Goal: Communication & Community: Participate in discussion

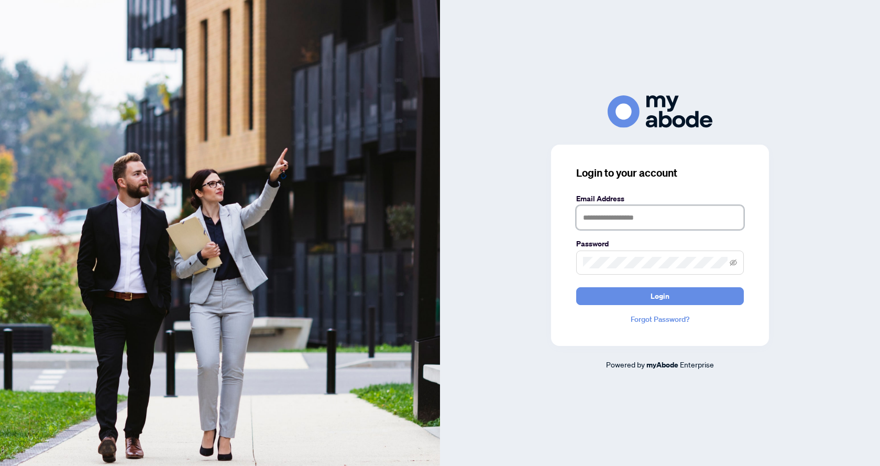
click at [608, 214] on input "text" at bounding box center [660, 217] width 168 height 24
type input "**********"
click at [576, 287] on button "Login" at bounding box center [660, 296] width 168 height 18
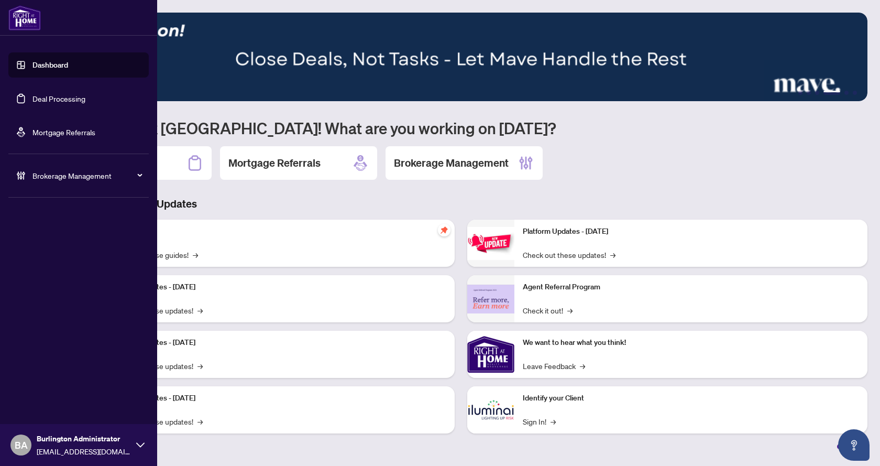
click at [32, 103] on link "Deal Processing" at bounding box center [58, 98] width 53 height 9
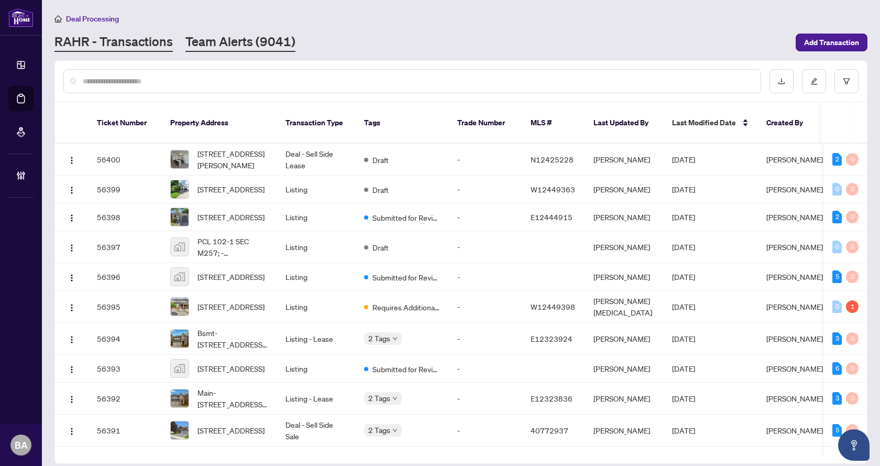
click at [197, 43] on link "Team Alerts (9041)" at bounding box center [241, 42] width 110 height 19
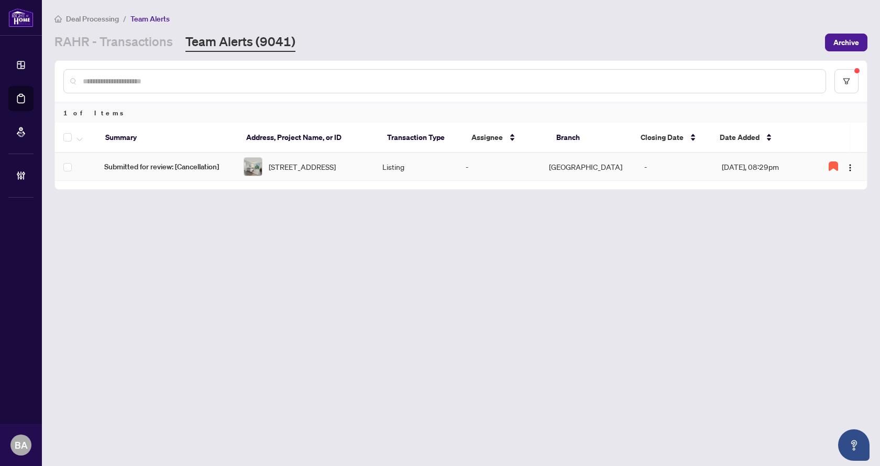
click at [336, 165] on span "404-3499 Upper Middle Road, Burlington, ON L7M 4M7, Canada" at bounding box center [302, 167] width 67 height 12
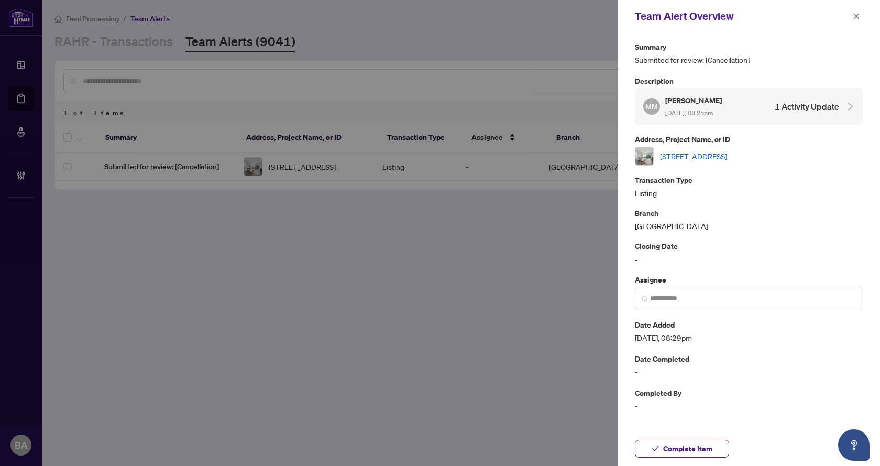
click at [727, 156] on link "404-3499 Upper Middle Road, Burlington, ON L7M 4M7, Canada" at bounding box center [693, 156] width 67 height 12
click at [865, 15] on div "Team Alert Overview" at bounding box center [749, 16] width 262 height 32
click at [866, 17] on div "Team Alert Overview" at bounding box center [749, 16] width 262 height 32
click at [858, 19] on icon "close" at bounding box center [856, 16] width 7 height 7
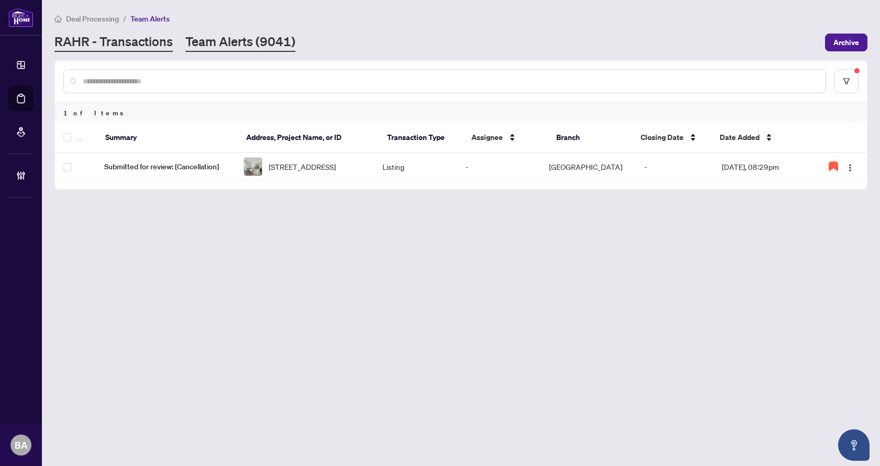
click at [57, 50] on link "RAHR - Transactions" at bounding box center [114, 42] width 118 height 19
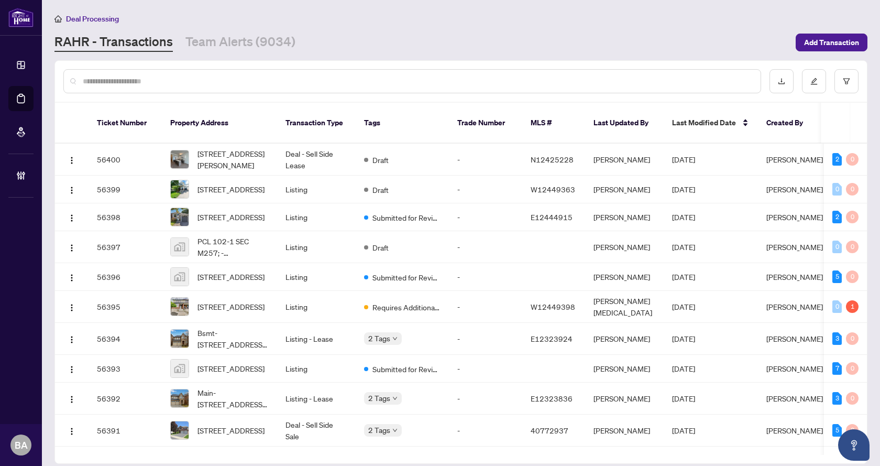
click at [187, 100] on div at bounding box center [461, 81] width 812 height 41
click at [169, 81] on input "text" at bounding box center [418, 81] width 670 height 12
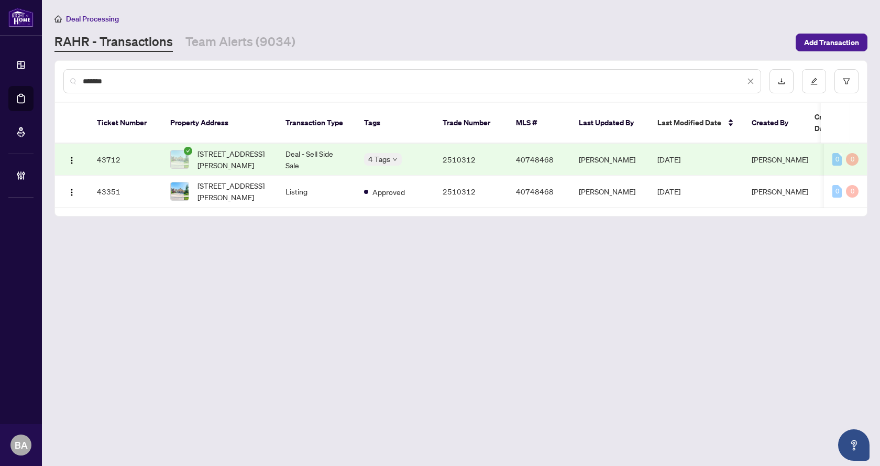
type input "*******"
click at [287, 147] on td "Deal - Sell Side Sale" at bounding box center [316, 160] width 79 height 32
click at [220, 27] on div "Deal Processing RAHR - Transactions Team Alerts (9034) Add Transaction" at bounding box center [461, 32] width 813 height 39
click at [219, 37] on link "Team Alerts (9034)" at bounding box center [241, 42] width 110 height 19
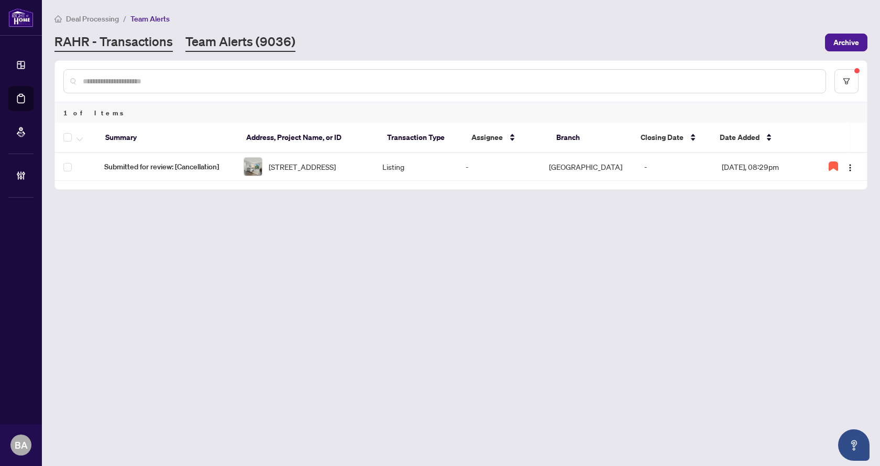
click at [81, 36] on link "RAHR - Transactions" at bounding box center [114, 42] width 118 height 19
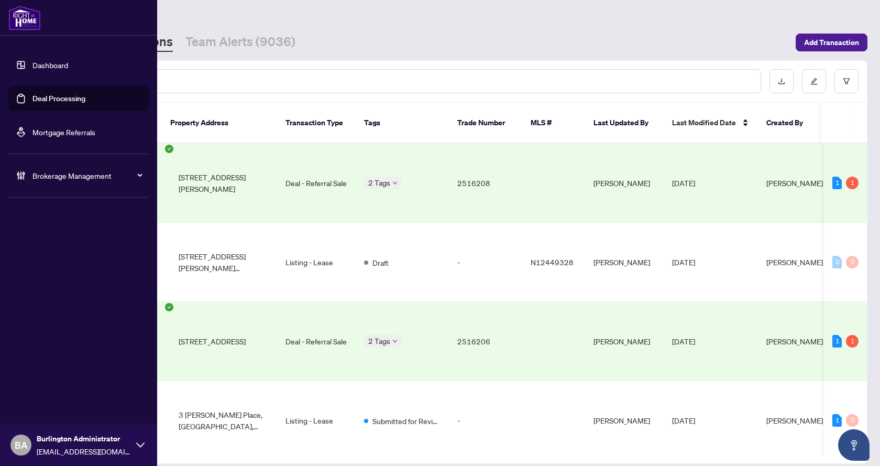
click at [32, 94] on link "Deal Processing" at bounding box center [58, 98] width 53 height 9
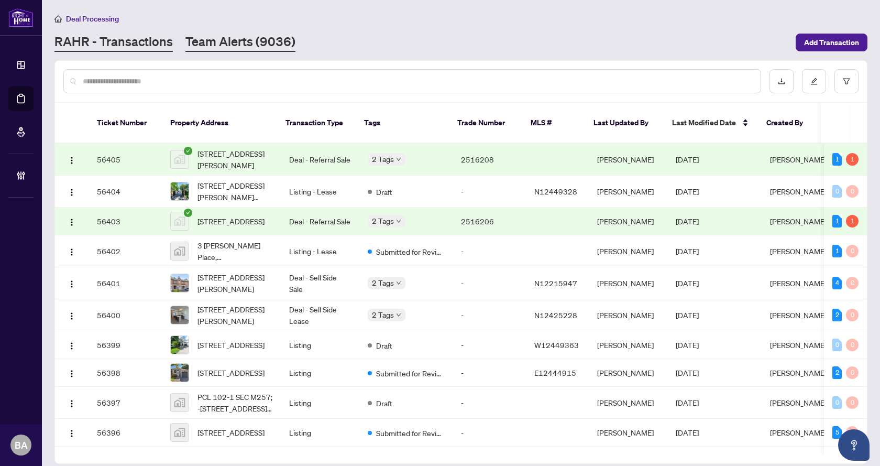
click at [264, 48] on link "Team Alerts (9036)" at bounding box center [241, 42] width 110 height 19
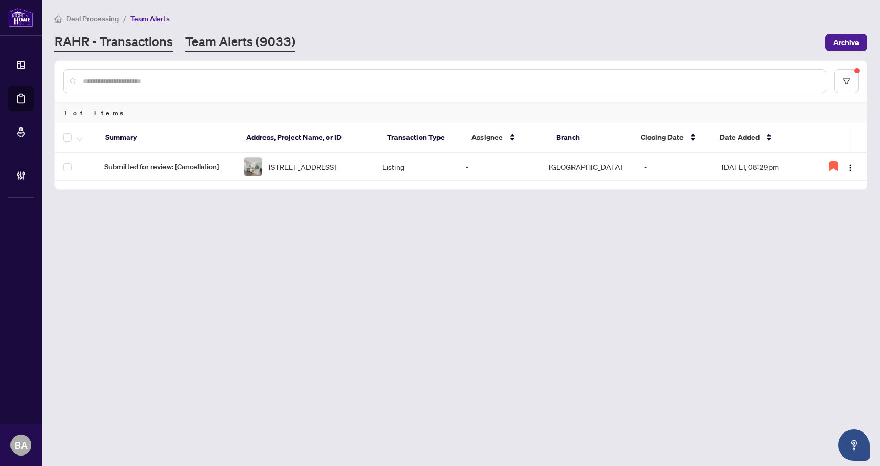
click at [125, 47] on link "RAHR - Transactions" at bounding box center [114, 42] width 118 height 19
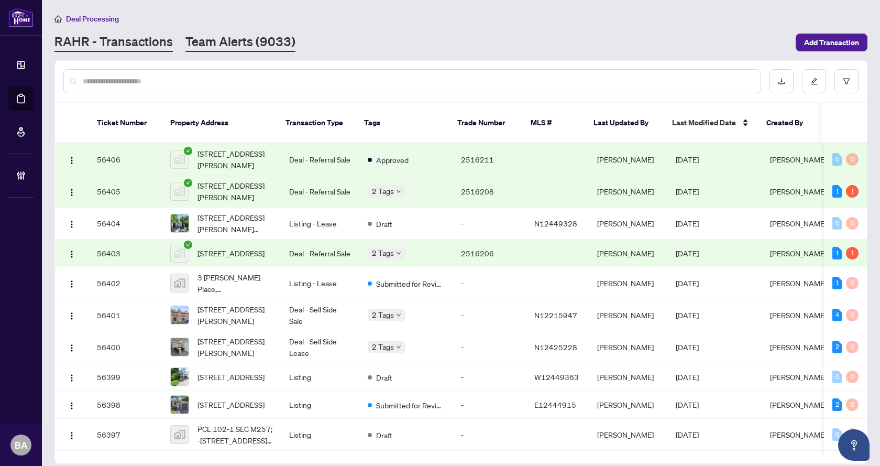
click at [226, 38] on link "Team Alerts (9033)" at bounding box center [241, 42] width 110 height 19
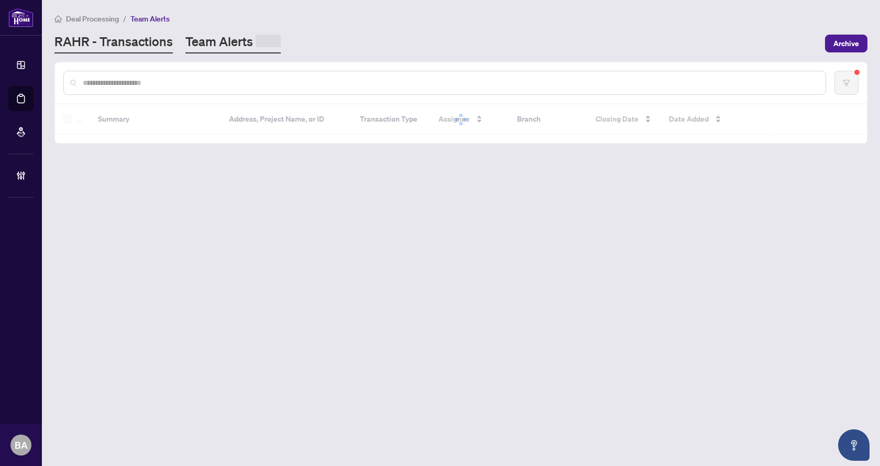
click at [109, 35] on link "RAHR - Transactions" at bounding box center [114, 43] width 118 height 20
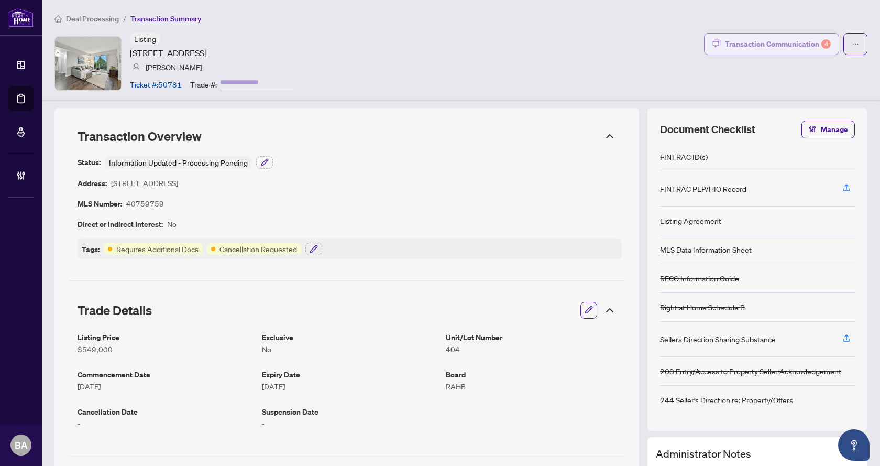
click at [727, 49] on div "Transaction Communication 4" at bounding box center [778, 44] width 106 height 17
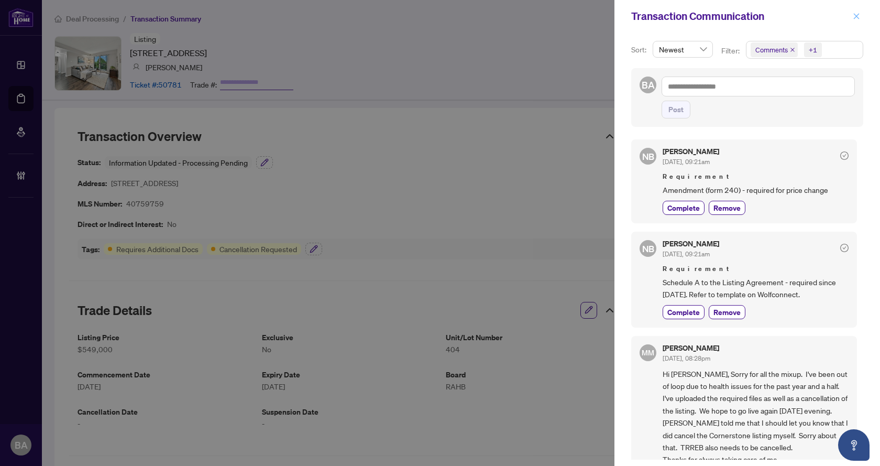
click at [857, 17] on icon "close" at bounding box center [857, 16] width 6 height 6
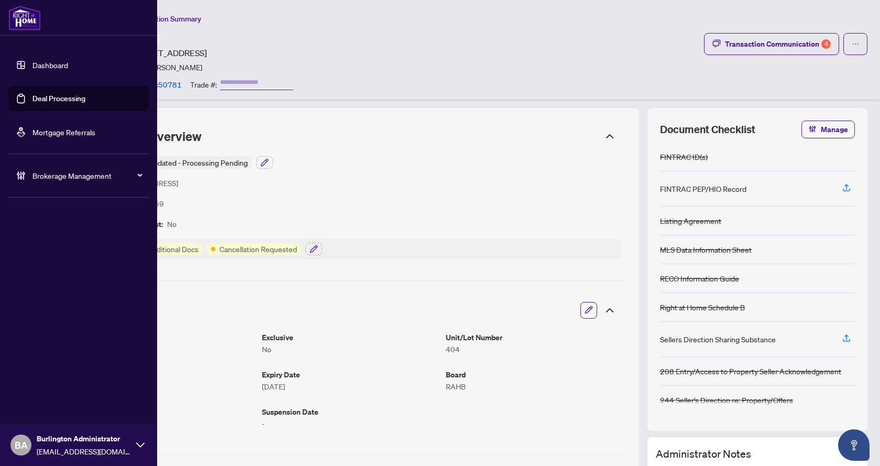
click at [32, 69] on link "Dashboard" at bounding box center [50, 64] width 36 height 9
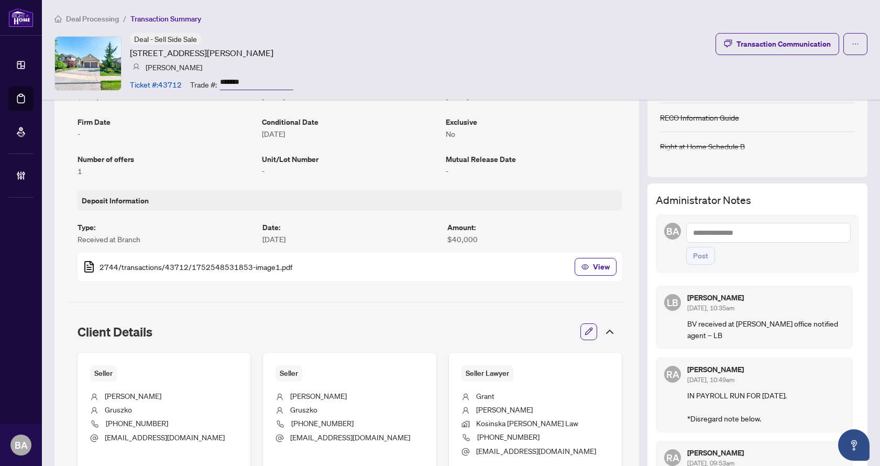
scroll to position [105, 0]
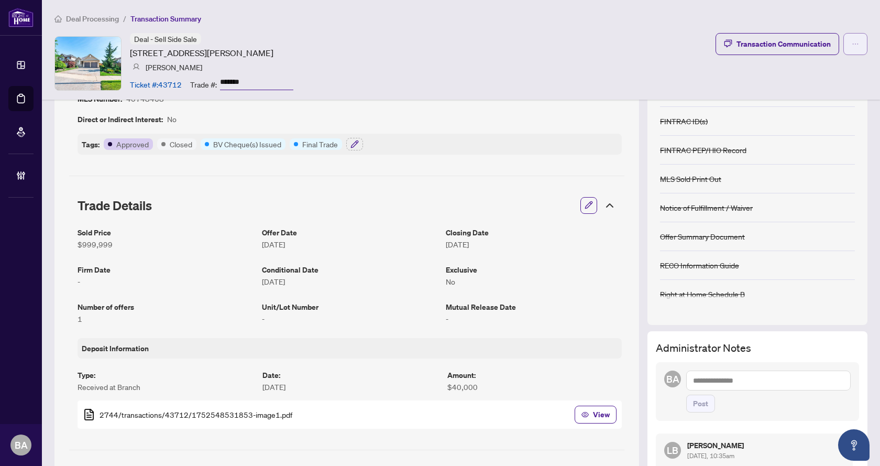
click at [859, 42] on button "button" at bounding box center [856, 44] width 24 height 22
click at [545, 87] on div "Deal - Sell Side Sale 94 Pinehill Drive, Hamilton, ON L0R 1P0, Canada Aleksandr…" at bounding box center [461, 63] width 813 height 60
click at [775, 47] on div "Transaction Communication" at bounding box center [784, 44] width 94 height 17
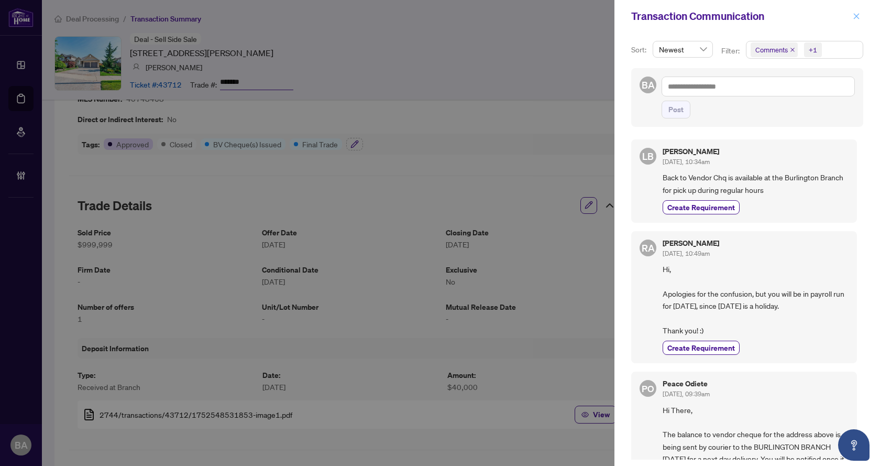
click at [858, 18] on icon "close" at bounding box center [856, 16] width 7 height 7
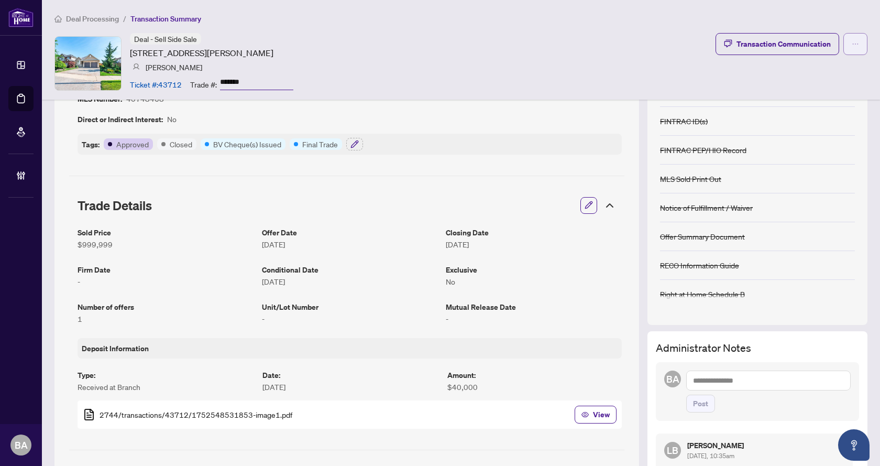
click at [844, 44] on button "button" at bounding box center [856, 44] width 24 height 22
click at [551, 60] on div "Deal - Sell Side Sale 94 Pinehill Drive, Hamilton, ON L0R 1P0, Canada Aleksandr…" at bounding box center [461, 63] width 813 height 60
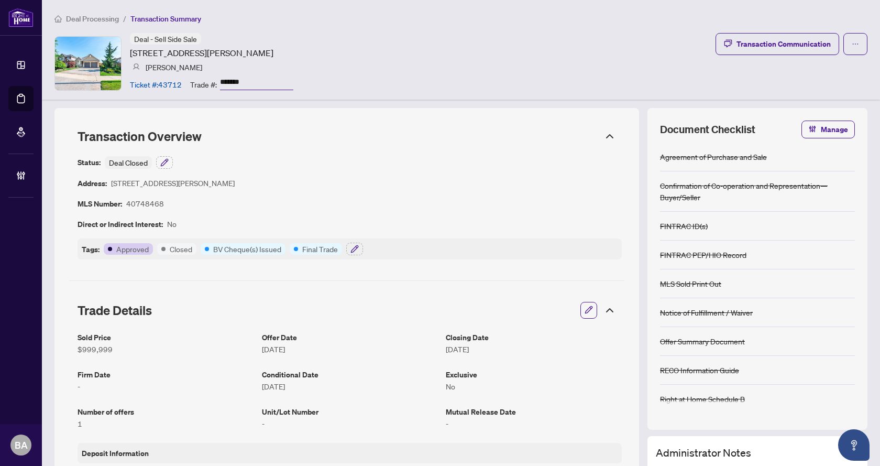
click at [97, 13] on li "Deal Processing" at bounding box center [87, 19] width 64 height 12
click at [97, 18] on span "Deal Processing" at bounding box center [92, 18] width 53 height 9
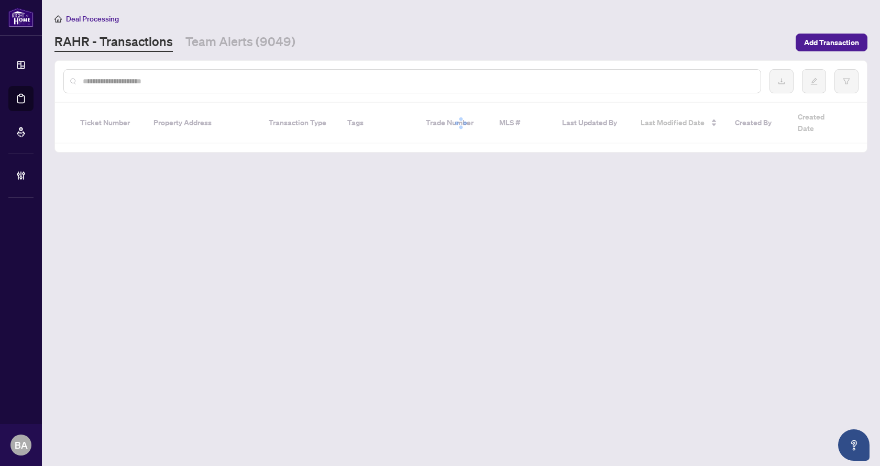
click at [273, 86] on input "text" at bounding box center [418, 81] width 670 height 12
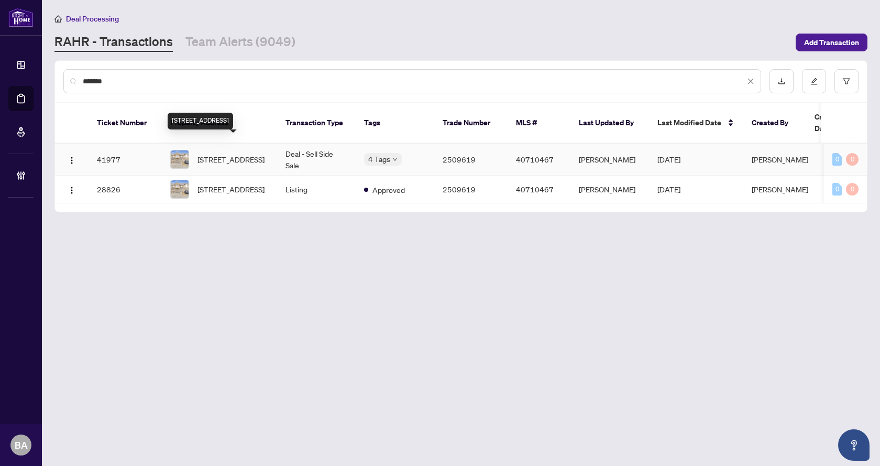
type input "*******"
click at [237, 154] on span "311 Stonehenge Drive, Ancaster, ON L9K 0E8, Canada" at bounding box center [231, 160] width 67 height 12
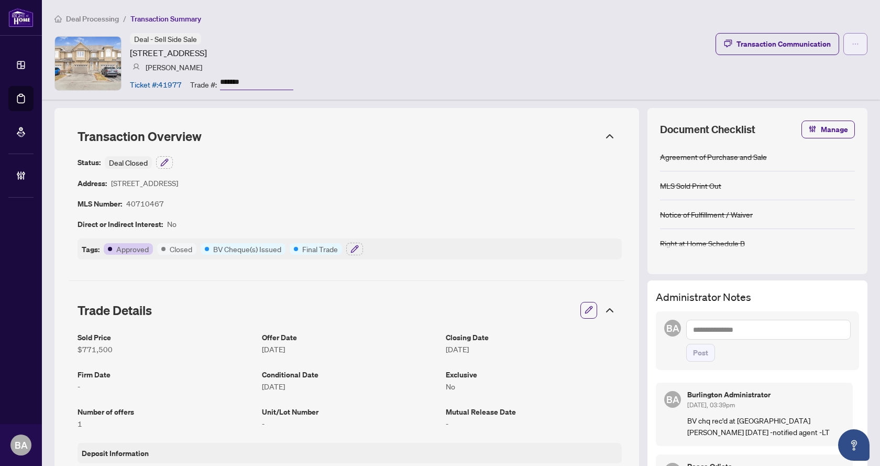
click at [852, 39] on button "button" at bounding box center [856, 44] width 24 height 22
click at [456, 69] on div "Deal - Sell Side Sale [STREET_ADDRESS] [PERSON_NAME] Ticket #: 41977 Trade #: *…" at bounding box center [461, 63] width 813 height 60
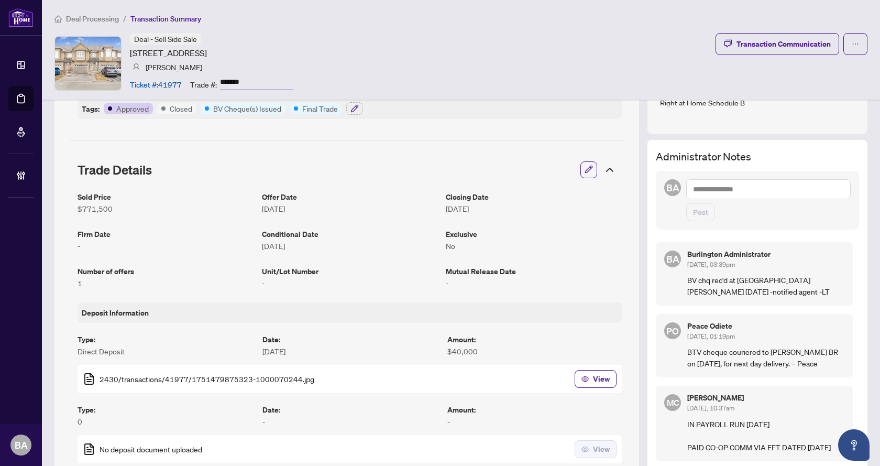
scroll to position [157, 0]
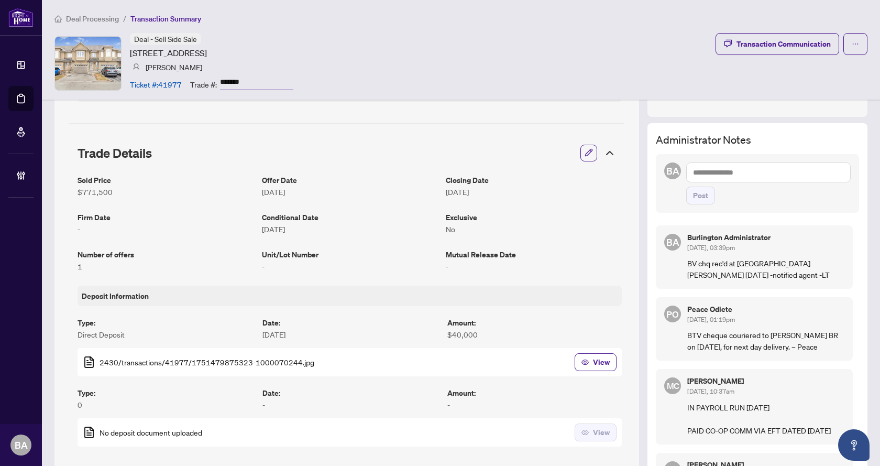
click at [735, 171] on textarea at bounding box center [769, 172] width 165 height 20
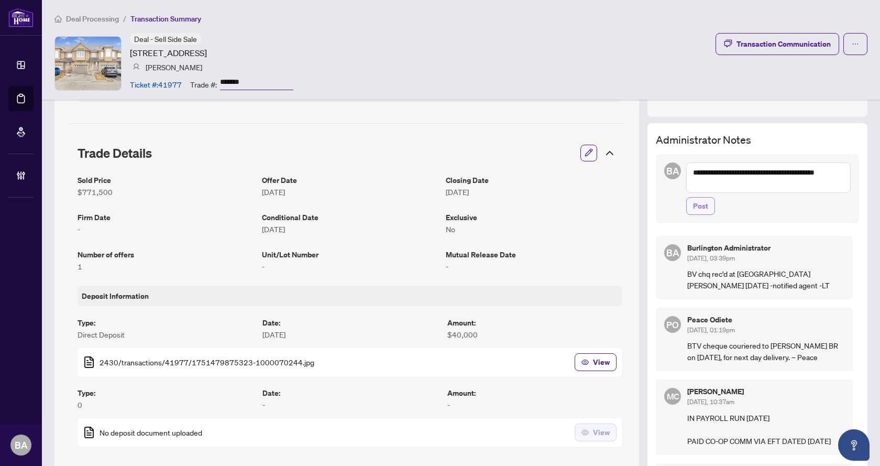
type textarea "**********"
click at [693, 213] on span "Post" at bounding box center [700, 206] width 15 height 17
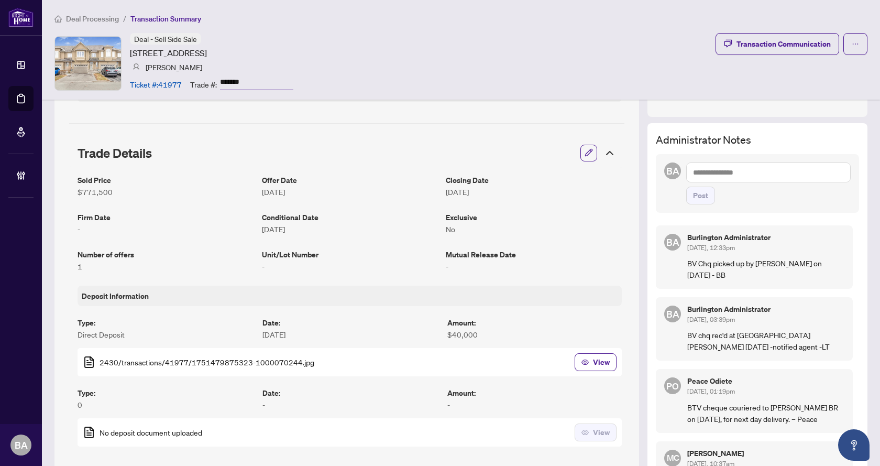
click at [83, 25] on div "Deal Processing / Transaction Summary Deal - Sell Side Sale 311 Stonehenge Driv…" at bounding box center [461, 50] width 838 height 100
click at [79, 19] on span "Deal Processing" at bounding box center [92, 18] width 53 height 9
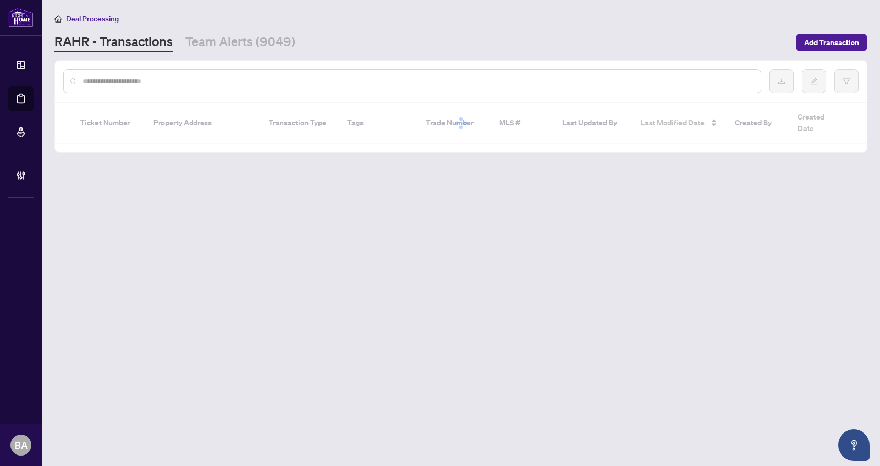
click at [116, 83] on input "text" at bounding box center [418, 81] width 670 height 12
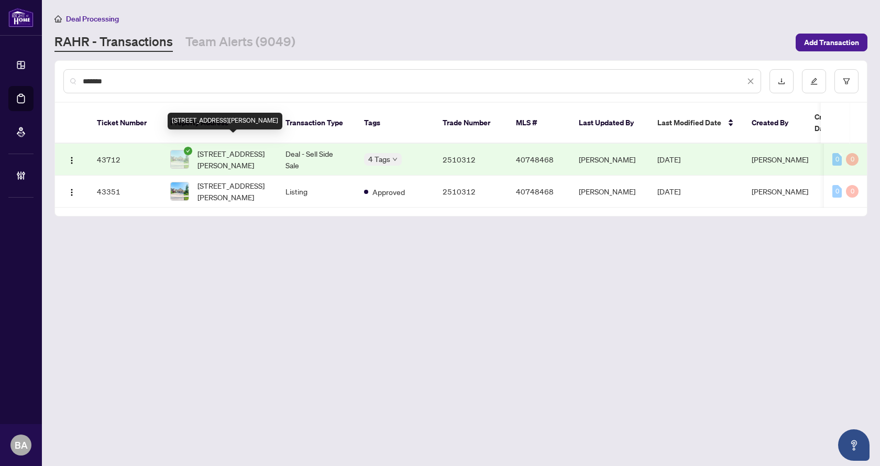
type input "*******"
click at [253, 148] on span "94 Pinehill Drive, Hamilton, ON L0R 1P0, Canada" at bounding box center [233, 159] width 71 height 23
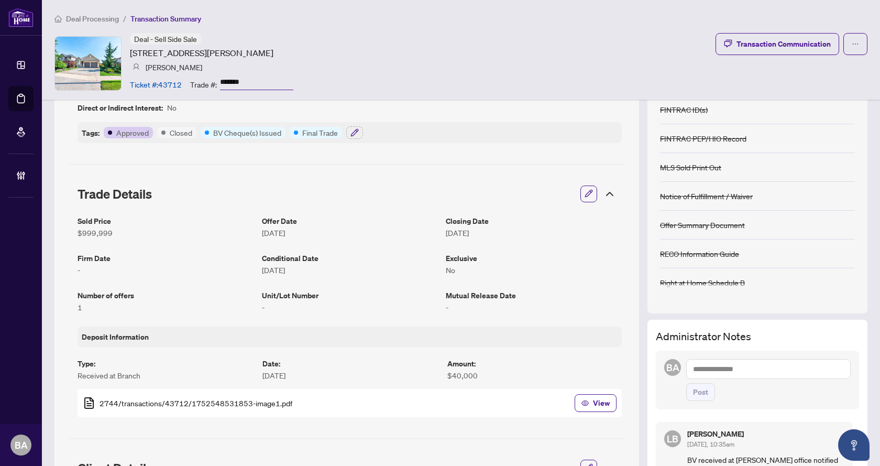
scroll to position [262, 0]
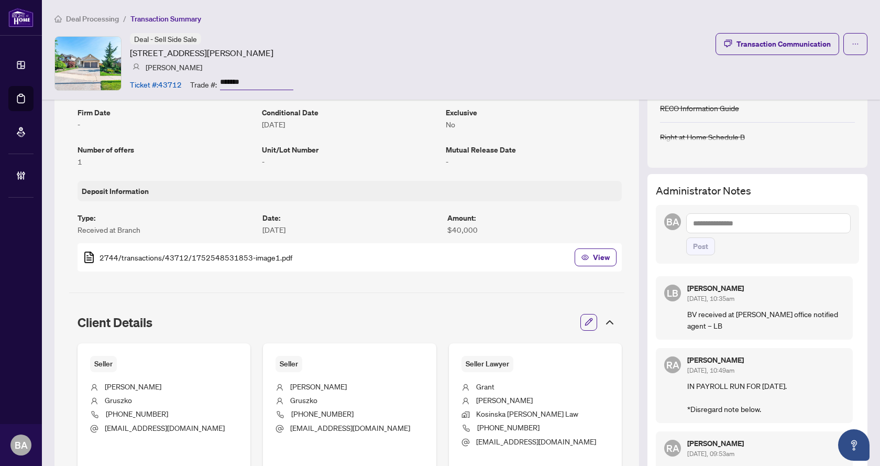
click at [733, 223] on textarea at bounding box center [769, 223] width 165 height 20
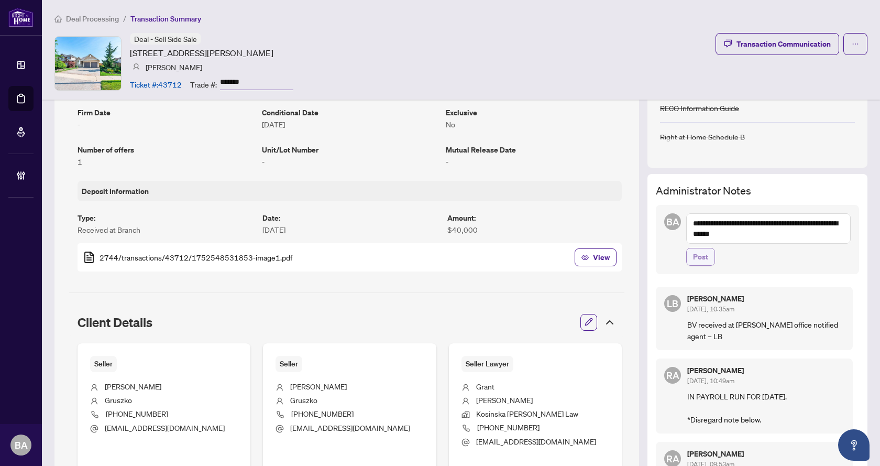
type textarea "**********"
click at [694, 259] on span "Post" at bounding box center [700, 256] width 15 height 17
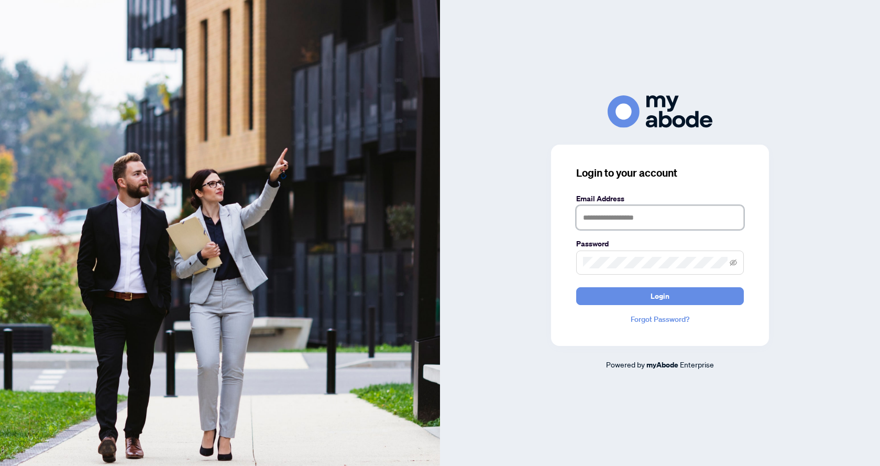
drag, startPoint x: 606, startPoint y: 216, endPoint x: 625, endPoint y: 234, distance: 26.0
click at [606, 216] on input "text" at bounding box center [660, 217] width 168 height 24
type input "**********"
click at [576, 287] on button "Login" at bounding box center [660, 296] width 168 height 18
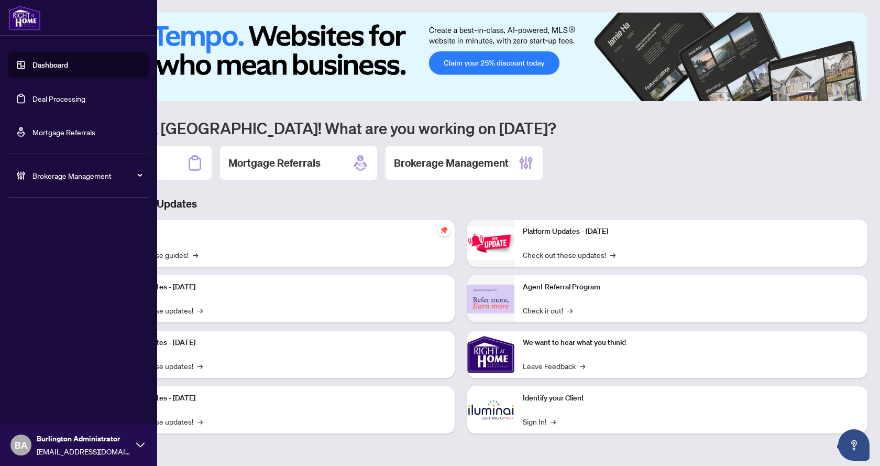
click at [80, 176] on span "Brokerage Management" at bounding box center [86, 176] width 109 height 12
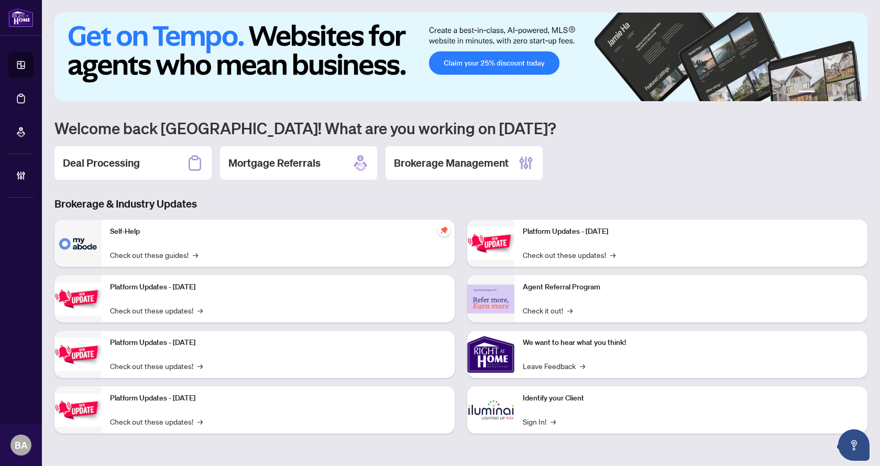
click at [204, 110] on div "1 2 3 4 5 6 Welcome back [GEOGRAPHIC_DATA]! What are you working on [DATE]? Dea…" at bounding box center [461, 231] width 813 height 437
